Goal: Book appointment/travel/reservation

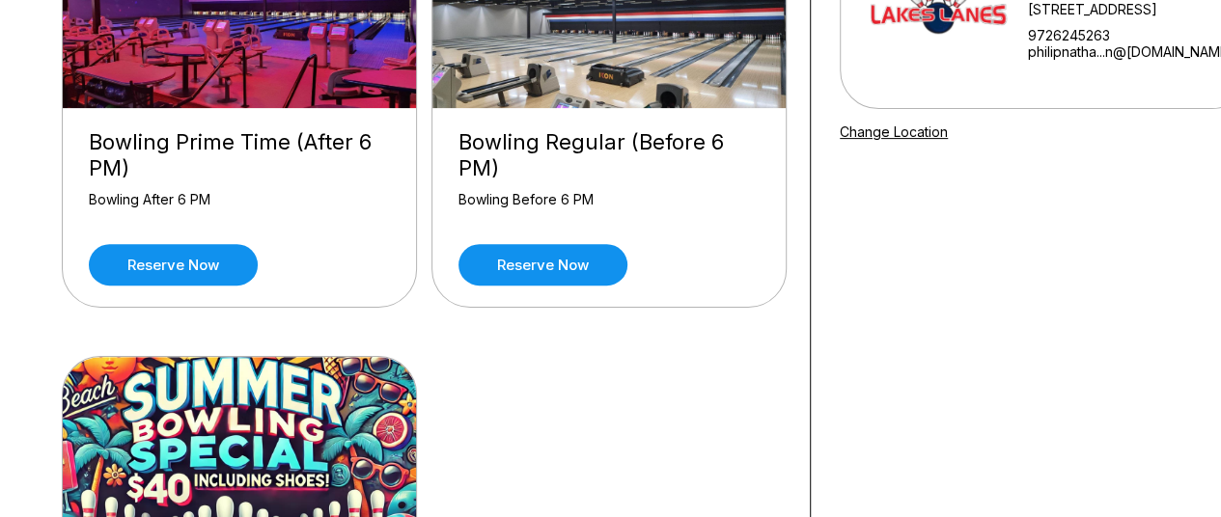
scroll to position [270, 0]
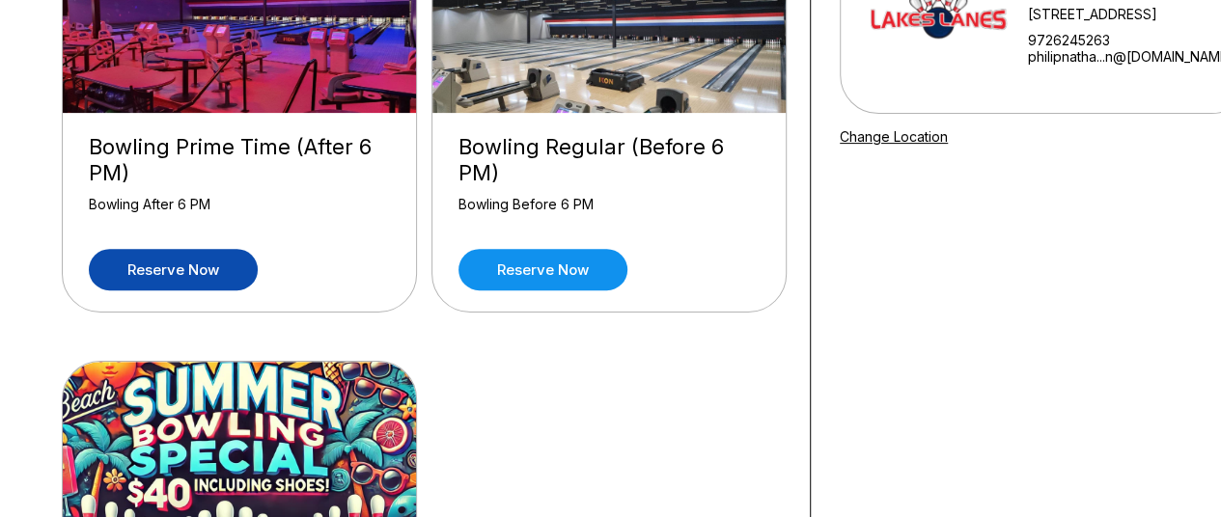
click at [206, 262] on link "Reserve now" at bounding box center [173, 270] width 169 height 42
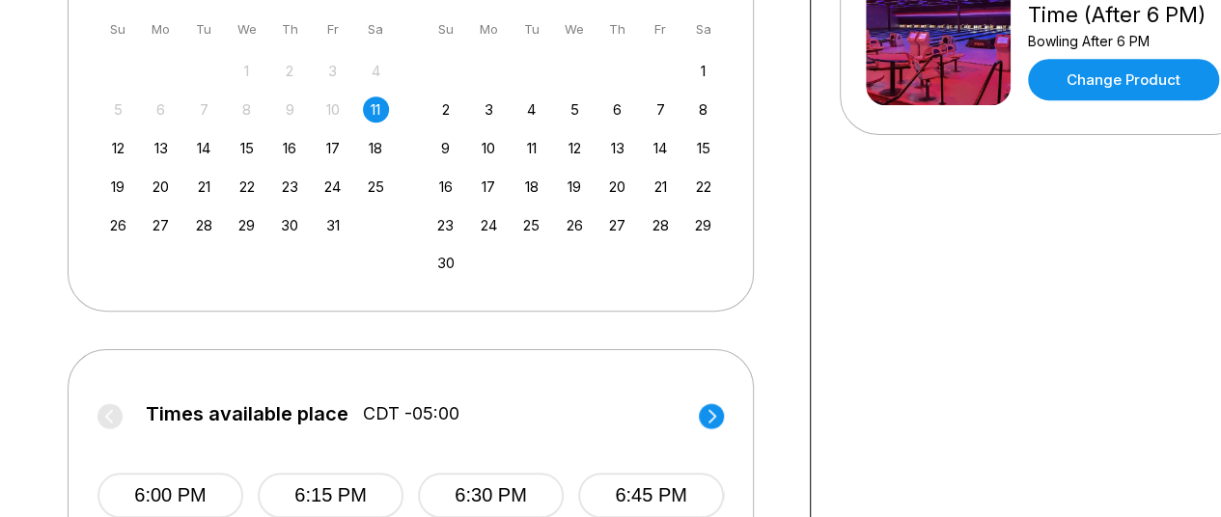
scroll to position [734, 0]
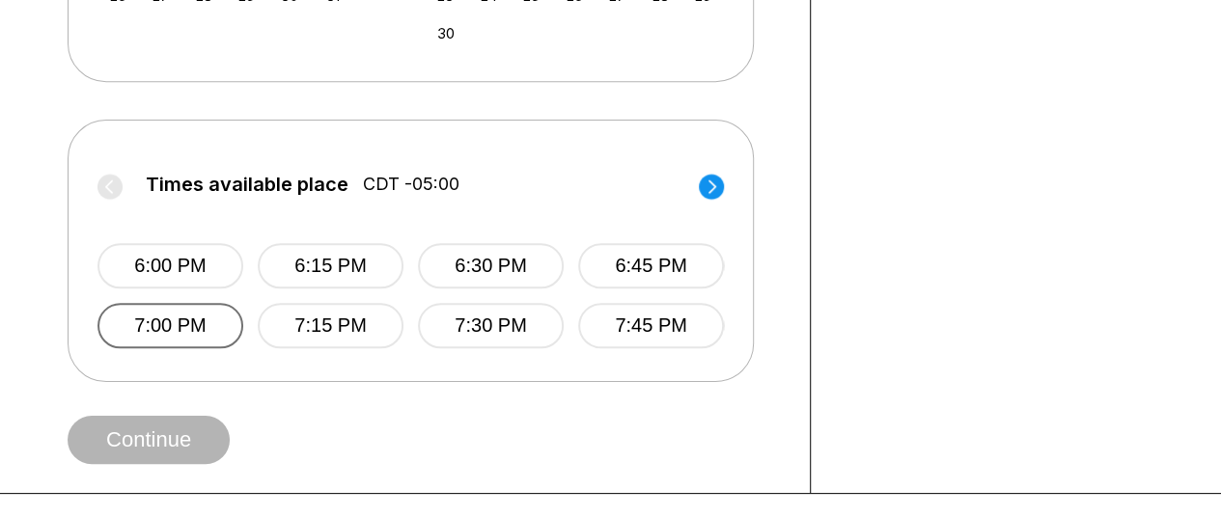
click at [193, 316] on button "7:00 PM" at bounding box center [170, 325] width 146 height 45
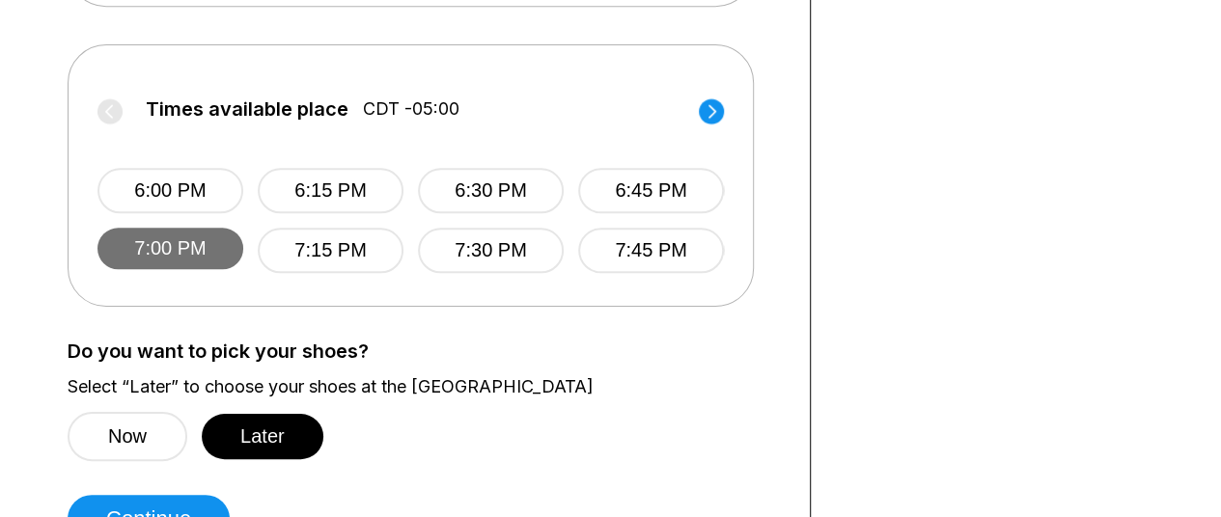
scroll to position [811, 0]
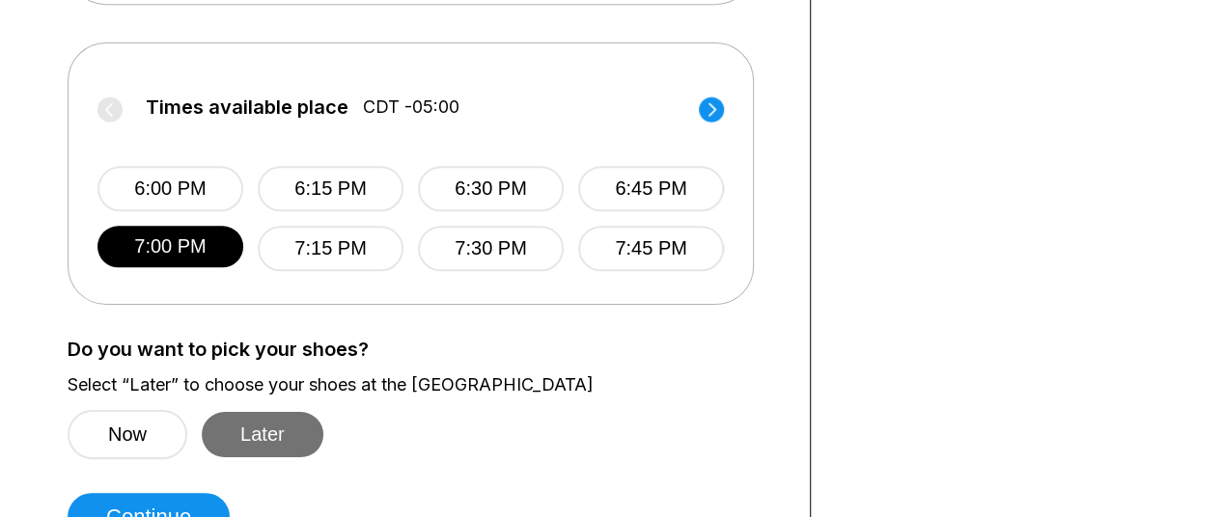
click at [273, 435] on button "Later" at bounding box center [263, 434] width 122 height 45
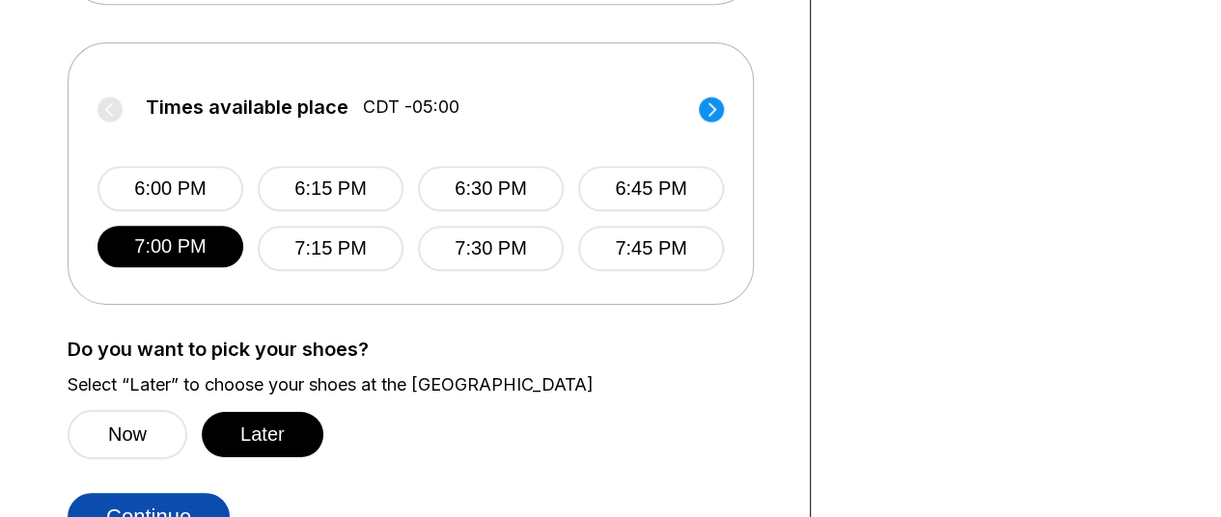
click at [145, 511] on button "Continue" at bounding box center [149, 517] width 162 height 48
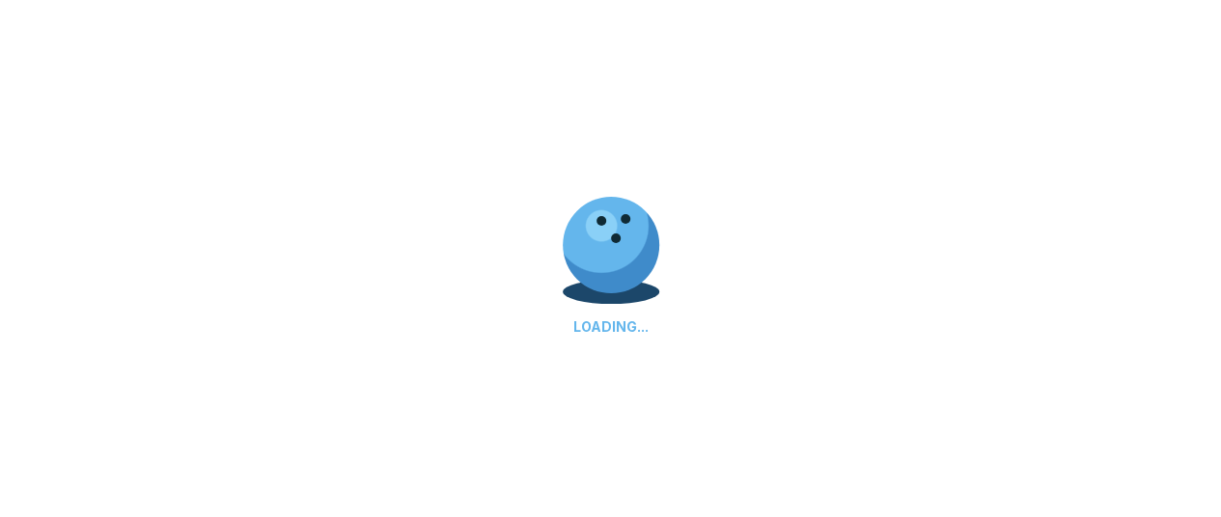
select select "**"
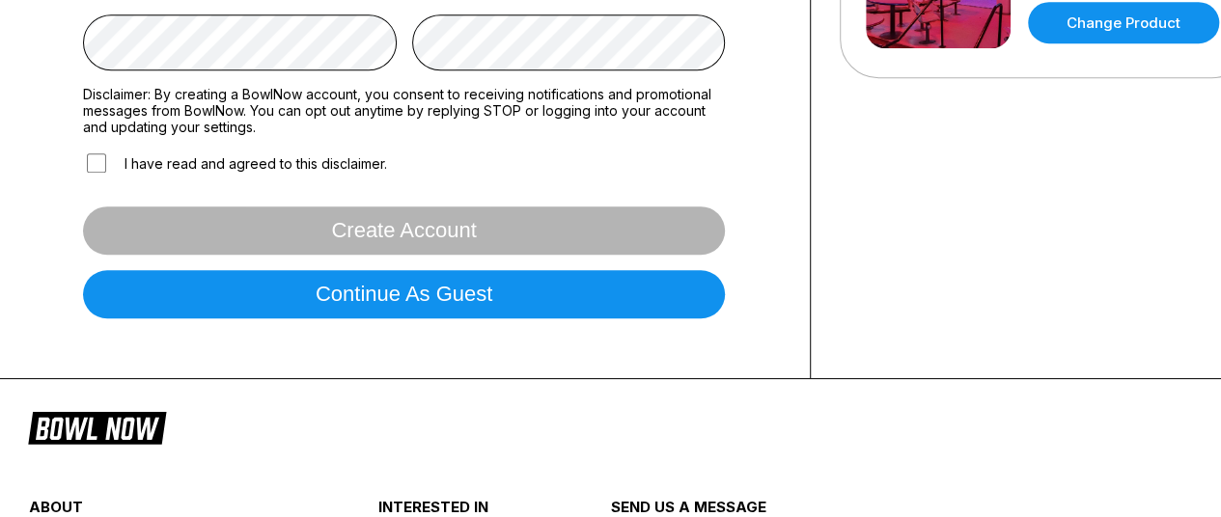
scroll to position [618, 0]
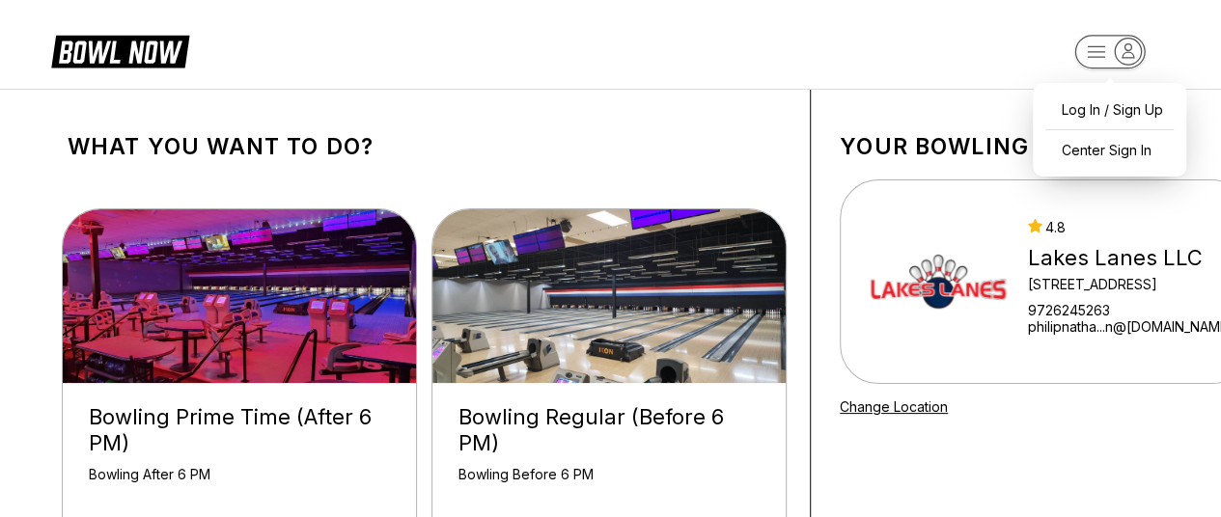
click at [1089, 55] on rect "button" at bounding box center [1109, 52] width 70 height 34
